Goal: Task Accomplishment & Management: Complete application form

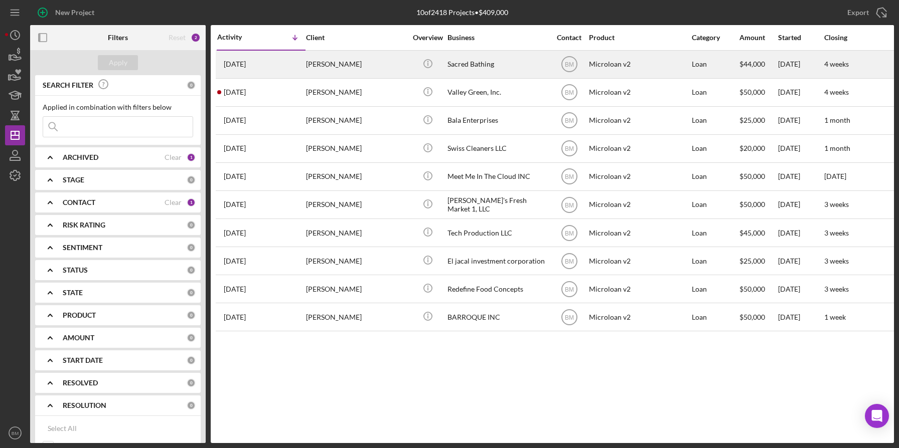
click at [485, 60] on div "Sacred Bathing" at bounding box center [497, 64] width 100 height 27
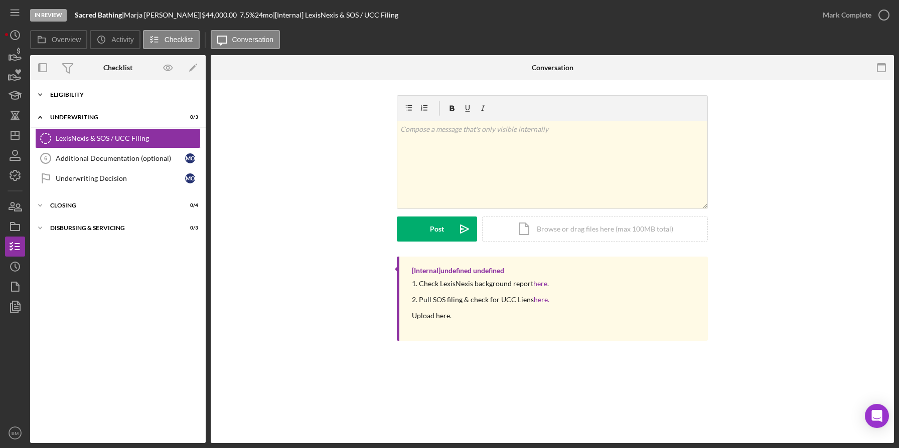
click at [61, 96] on div "Eligibility" at bounding box center [121, 95] width 143 height 6
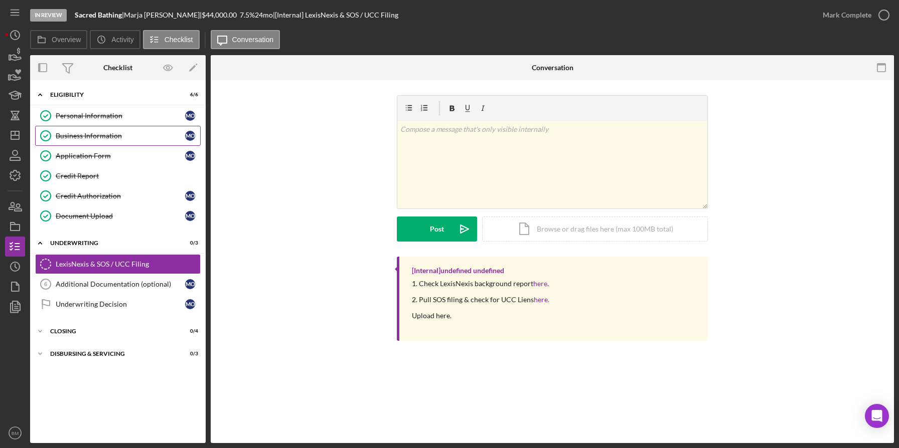
click at [76, 129] on link "Business Information Business Information M O" at bounding box center [118, 136] width 166 height 20
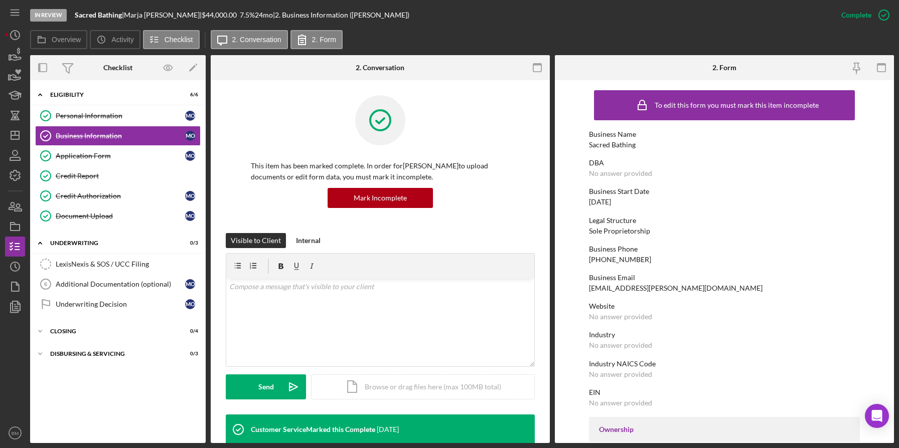
click at [500, 193] on div "Mark Incomplete" at bounding box center [380, 198] width 259 height 20
click at [117, 160] on div "Application Form" at bounding box center [120, 156] width 129 height 8
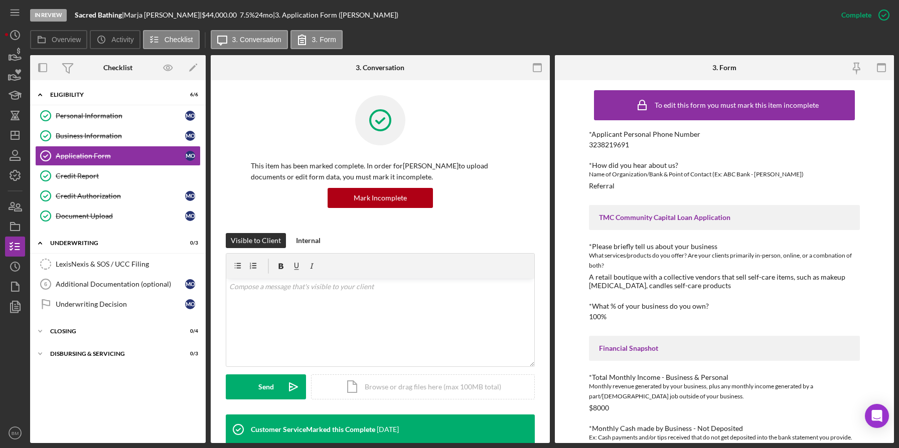
click at [496, 241] on div "Visible to Client Internal" at bounding box center [380, 240] width 309 height 15
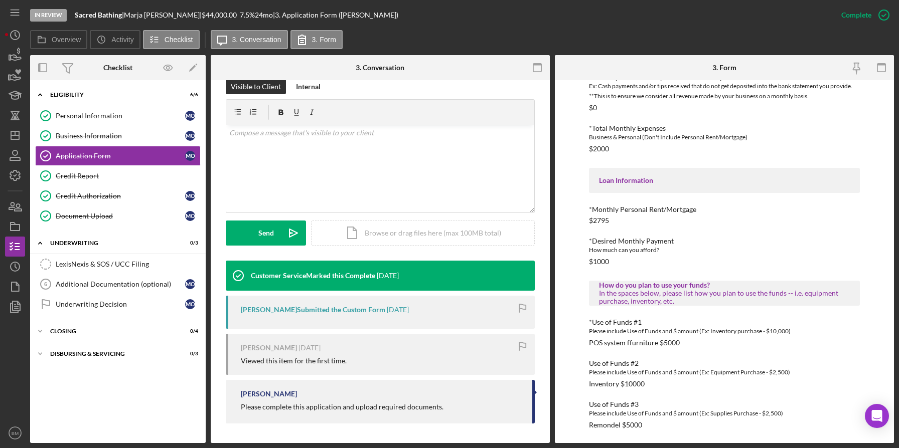
scroll to position [154, 0]
click at [649, 273] on div "*Applicant Personal Phone Number 3238219691 *How did you hear about us? Name of…" at bounding box center [724, 104] width 271 height 651
click at [162, 174] on div "Credit Report" at bounding box center [128, 176] width 144 height 8
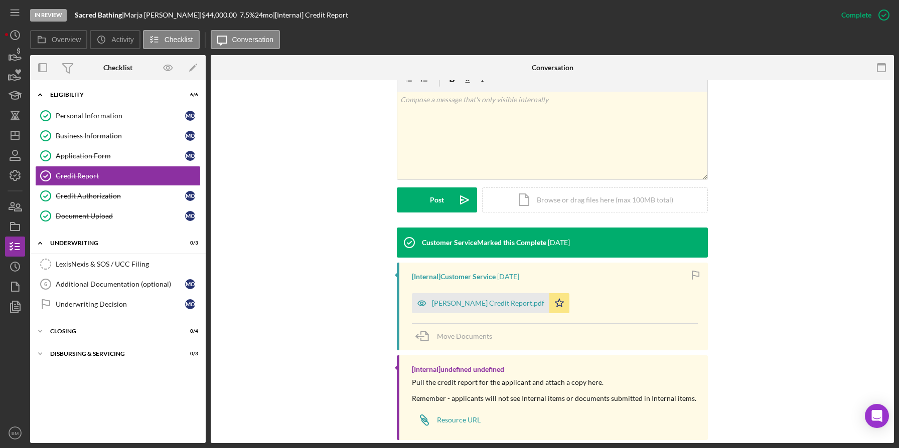
scroll to position [173, 0]
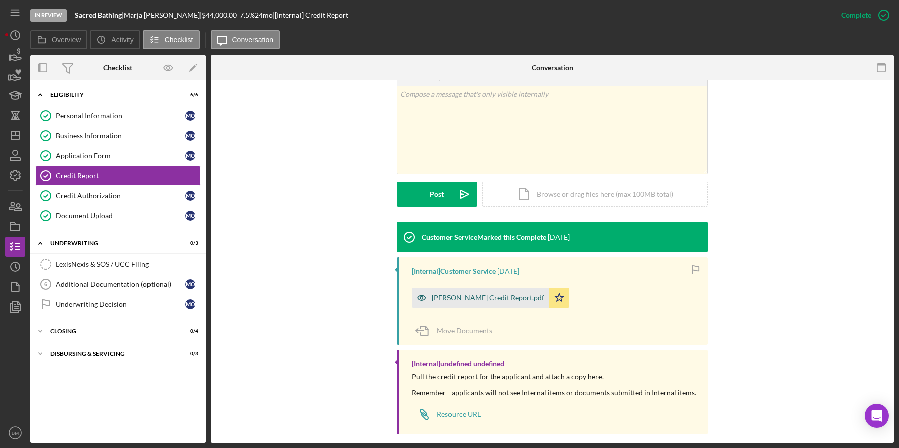
click at [432, 291] on div "Marja Oliden Credit Report.pdf" at bounding box center [480, 298] width 137 height 20
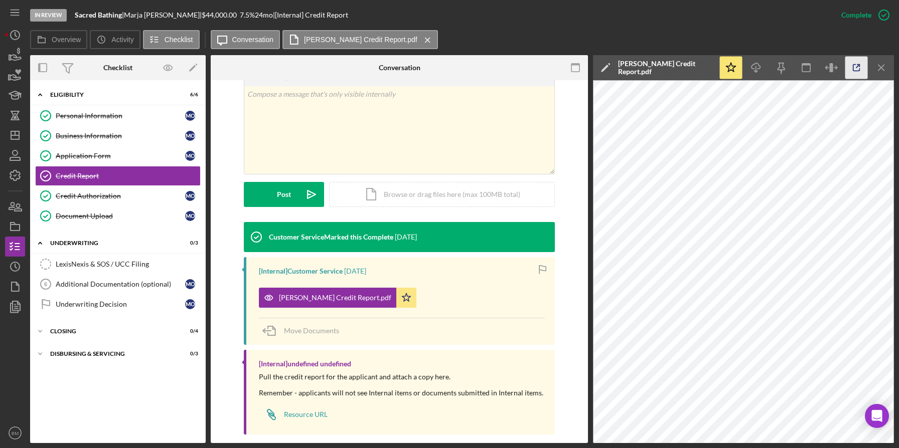
click at [852, 78] on icon "button" at bounding box center [856, 68] width 23 height 23
click at [144, 214] on div "Document Upload" at bounding box center [120, 216] width 129 height 8
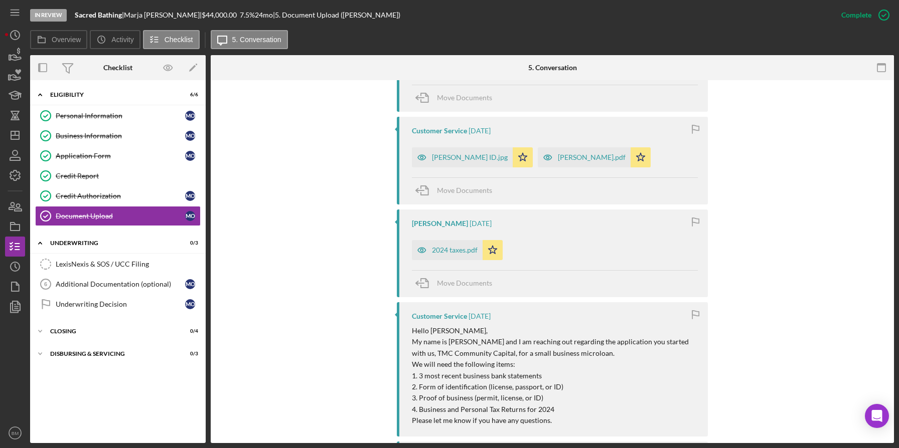
scroll to position [663, 0]
click at [438, 245] on div "2024 taxes.pdf" at bounding box center [447, 250] width 71 height 20
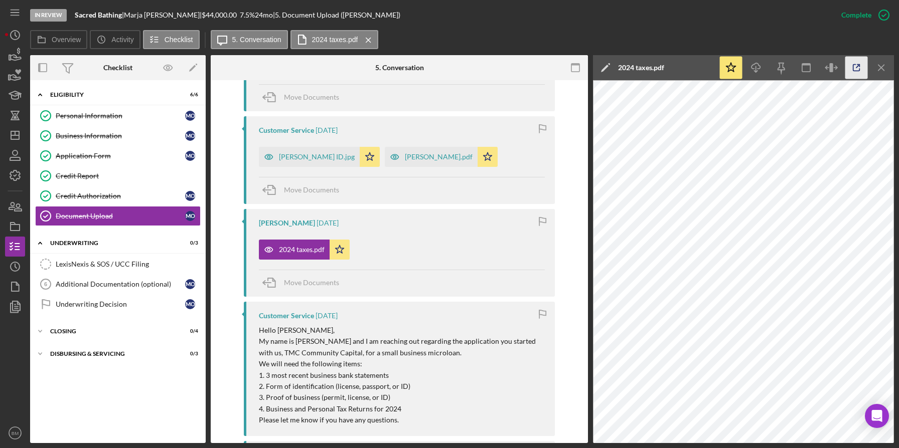
click at [848, 71] on icon "button" at bounding box center [856, 68] width 23 height 23
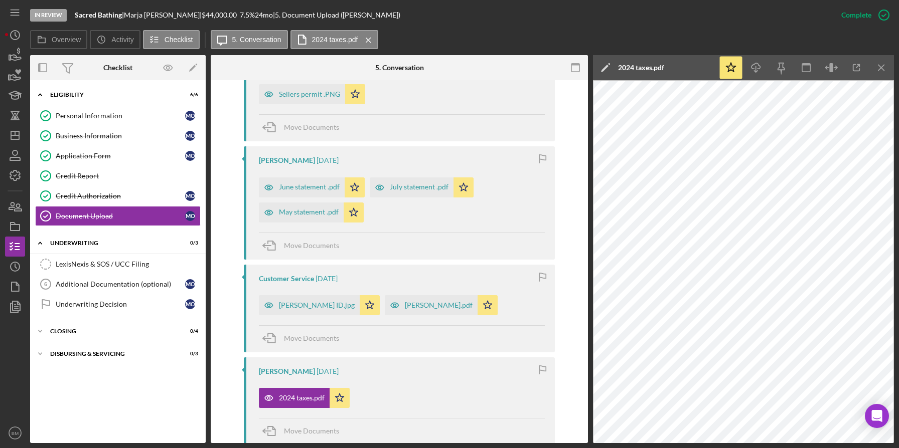
scroll to position [514, 0]
click at [424, 301] on div "[PERSON_NAME].pdf" at bounding box center [431, 306] width 93 height 20
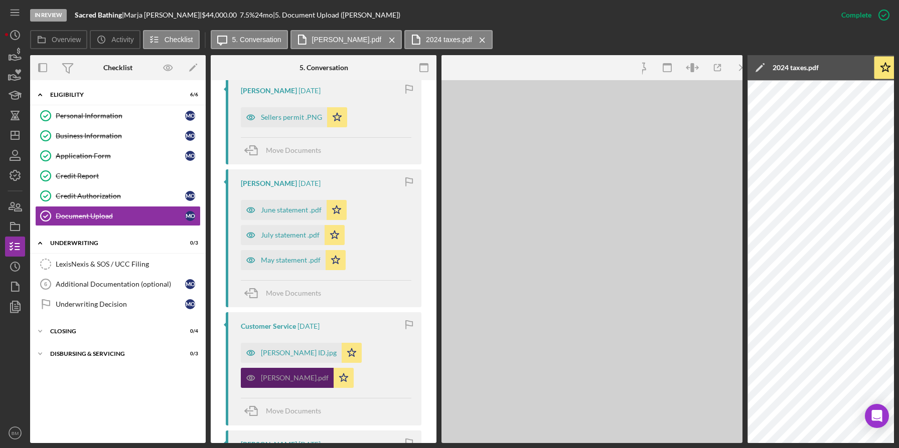
scroll to position [536, 0]
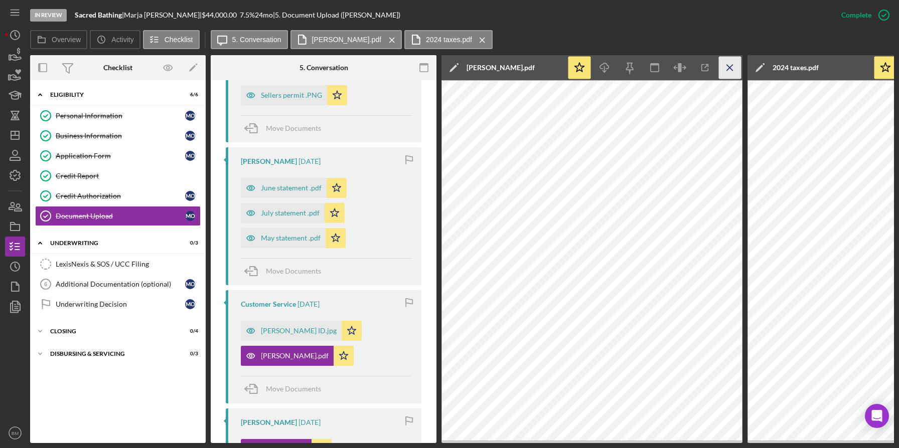
click at [727, 62] on icon "Icon/Menu Close" at bounding box center [730, 68] width 23 height 23
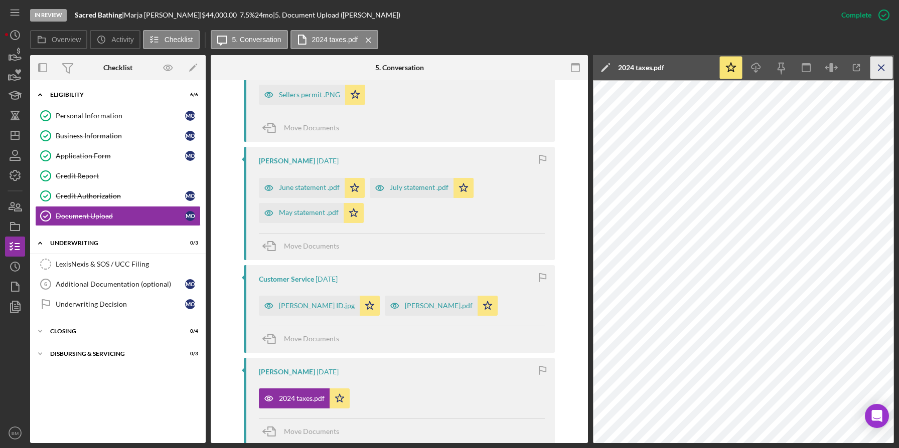
click at [874, 71] on icon "Icon/Menu Close" at bounding box center [881, 68] width 23 height 23
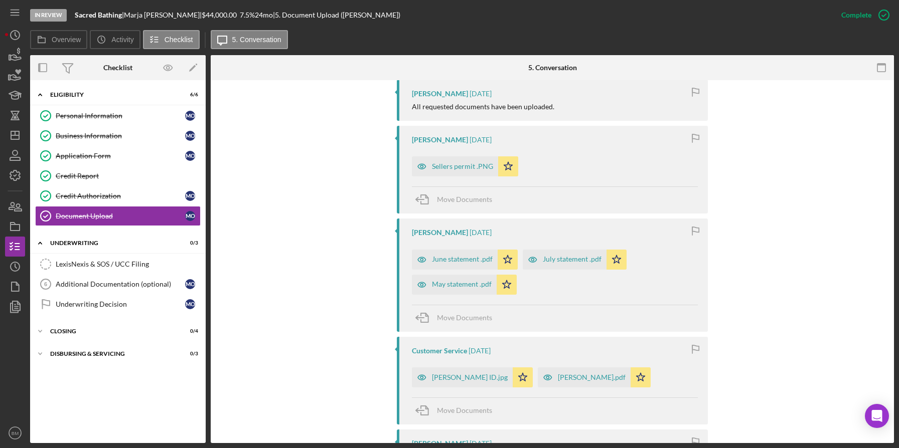
scroll to position [438, 0]
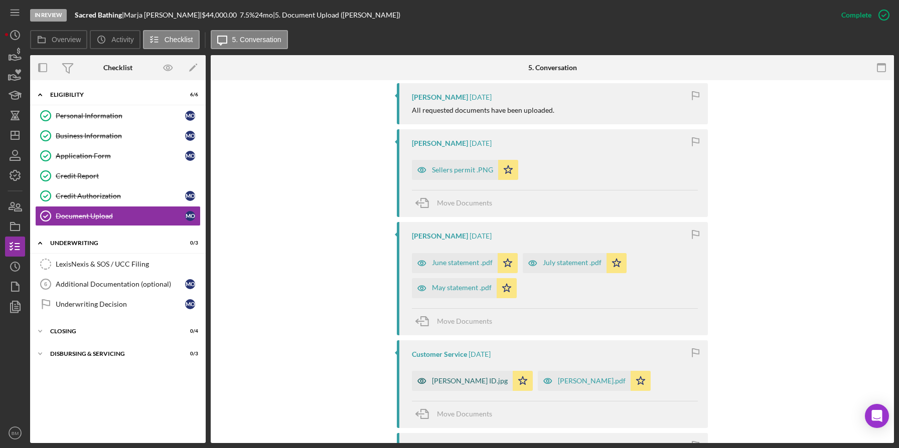
click at [460, 381] on div "[PERSON_NAME] ID.jpg" at bounding box center [470, 381] width 76 height 8
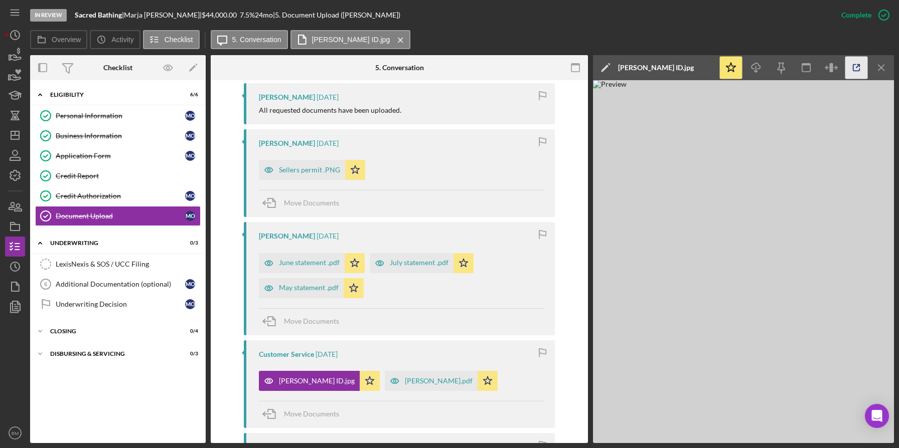
click at [852, 68] on icon "button" at bounding box center [856, 68] width 23 height 23
click at [452, 197] on div "Move Documents" at bounding box center [402, 203] width 286 height 27
click at [883, 60] on icon "Icon/Menu Close" at bounding box center [881, 68] width 23 height 23
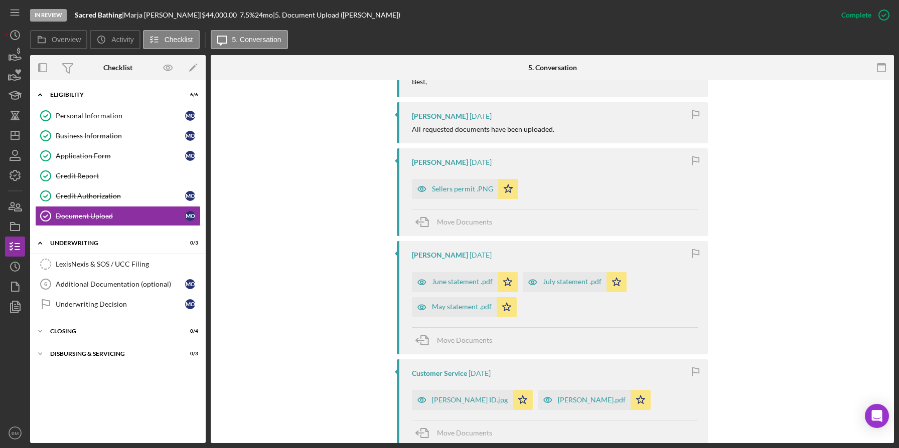
scroll to position [435, 0]
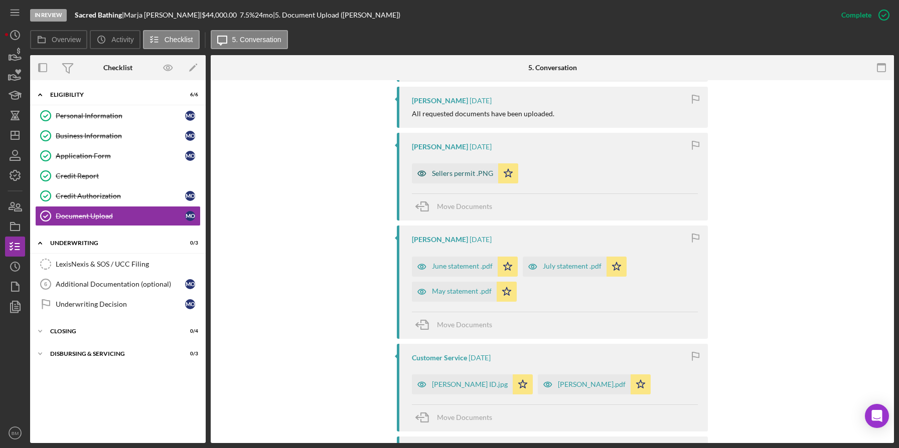
click at [467, 177] on div "Sellers permit .PNG" at bounding box center [462, 174] width 61 height 8
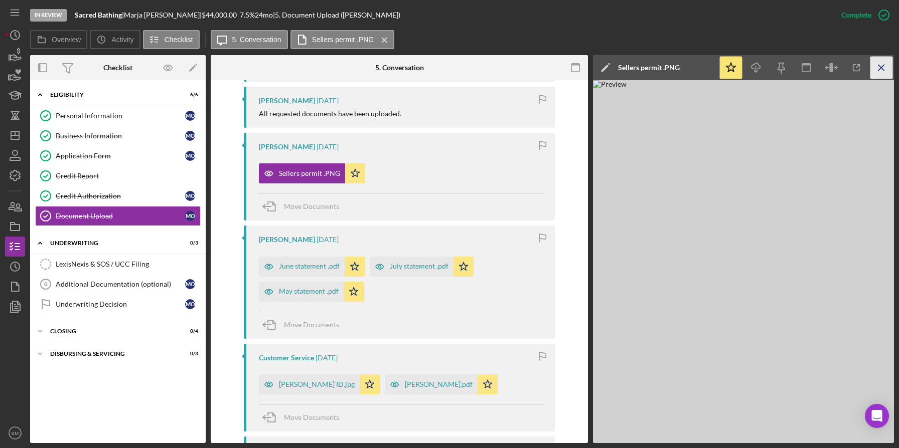
click at [884, 72] on icon "Icon/Menu Close" at bounding box center [881, 68] width 23 height 23
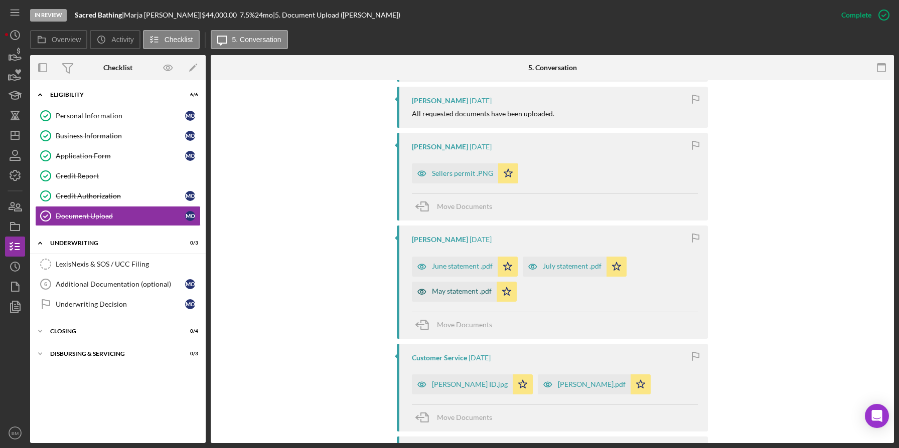
click at [464, 287] on div "May statement .pdf" at bounding box center [454, 292] width 85 height 20
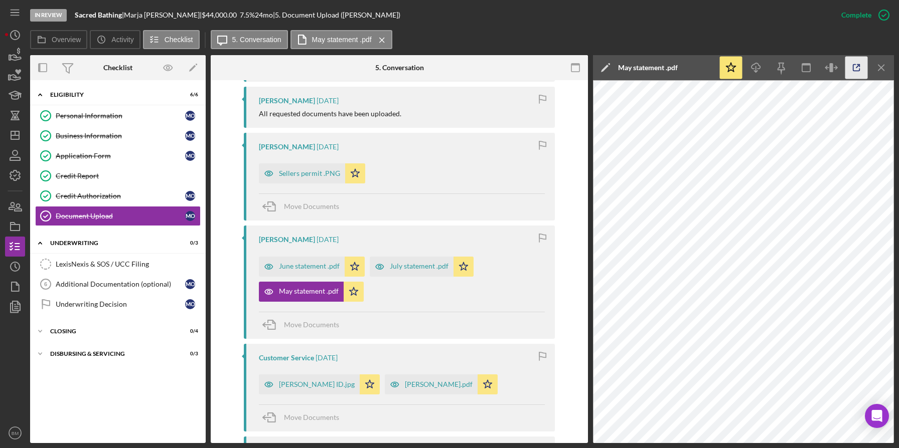
click at [854, 60] on icon "button" at bounding box center [856, 68] width 23 height 23
click at [878, 77] on icon "Icon/Menu Close" at bounding box center [881, 68] width 23 height 23
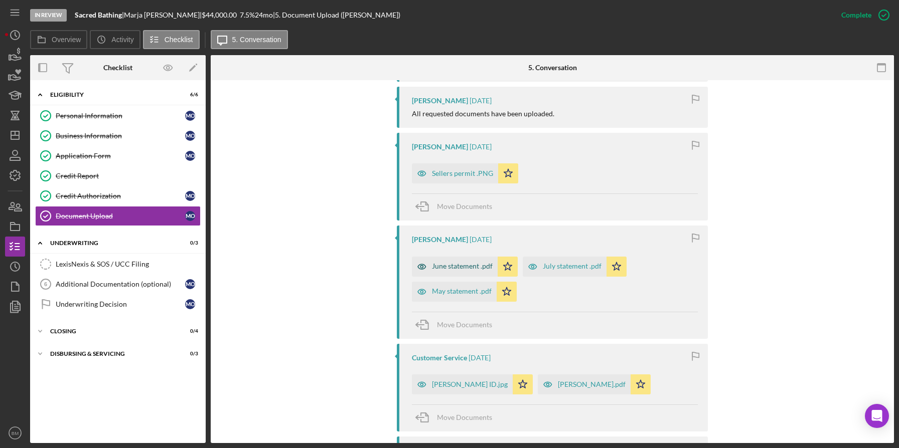
click at [468, 265] on div "June statement .pdf" at bounding box center [462, 266] width 61 height 8
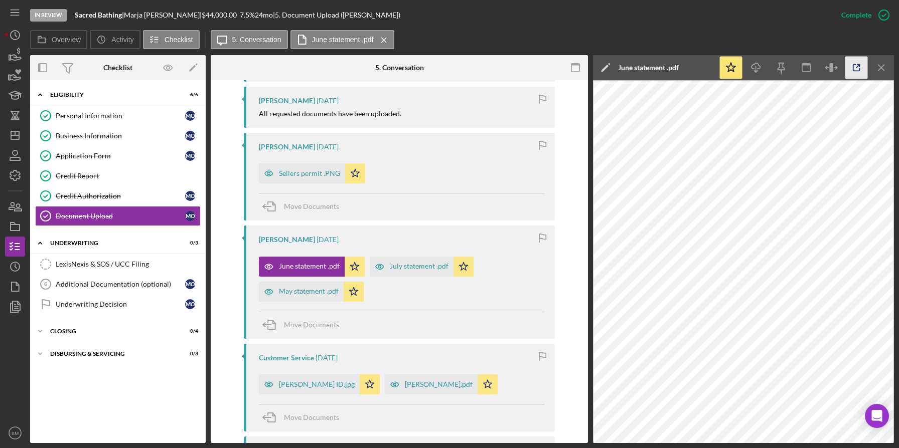
click at [854, 69] on icon "button" at bounding box center [856, 68] width 23 height 23
click at [444, 260] on div "July statement .pdf" at bounding box center [412, 267] width 84 height 20
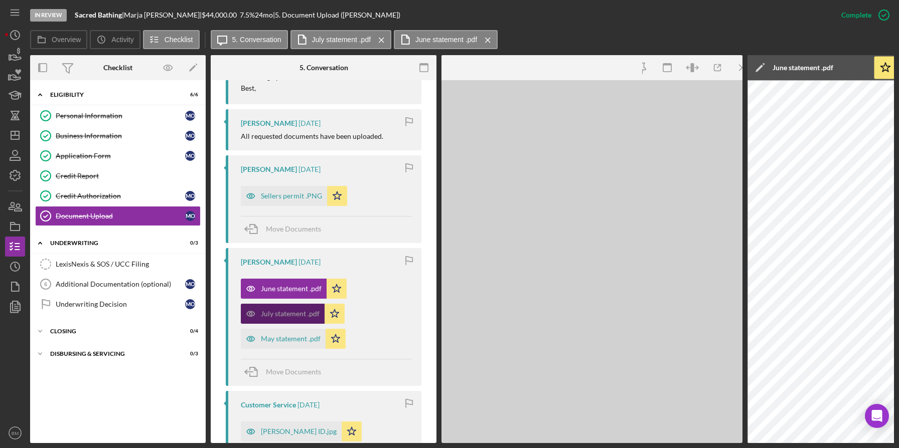
scroll to position [446, 0]
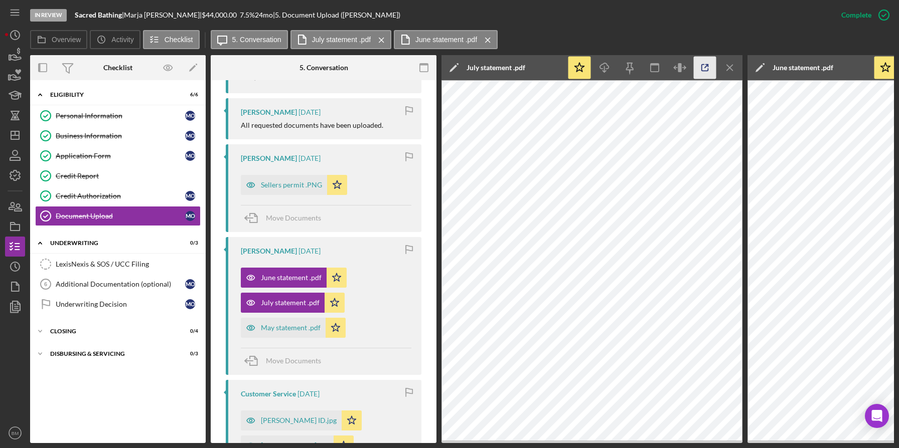
click at [701, 73] on icon "button" at bounding box center [705, 68] width 23 height 23
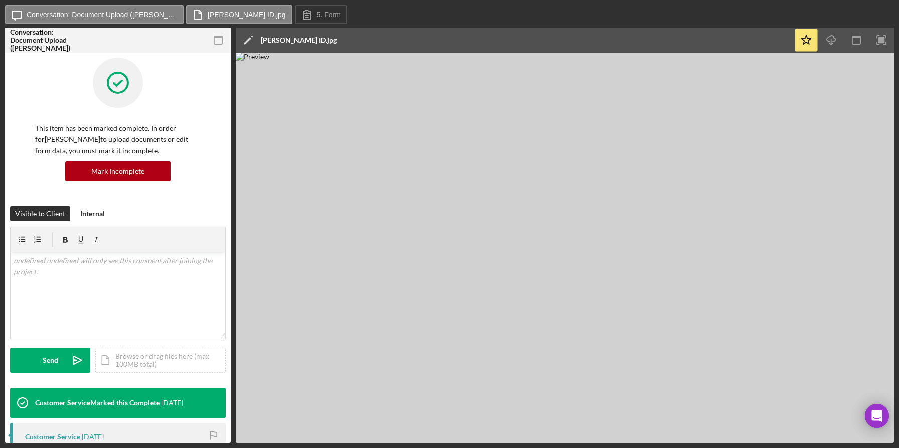
click at [731, 254] on img at bounding box center [565, 248] width 658 height 391
